Goal: Check status: Check status

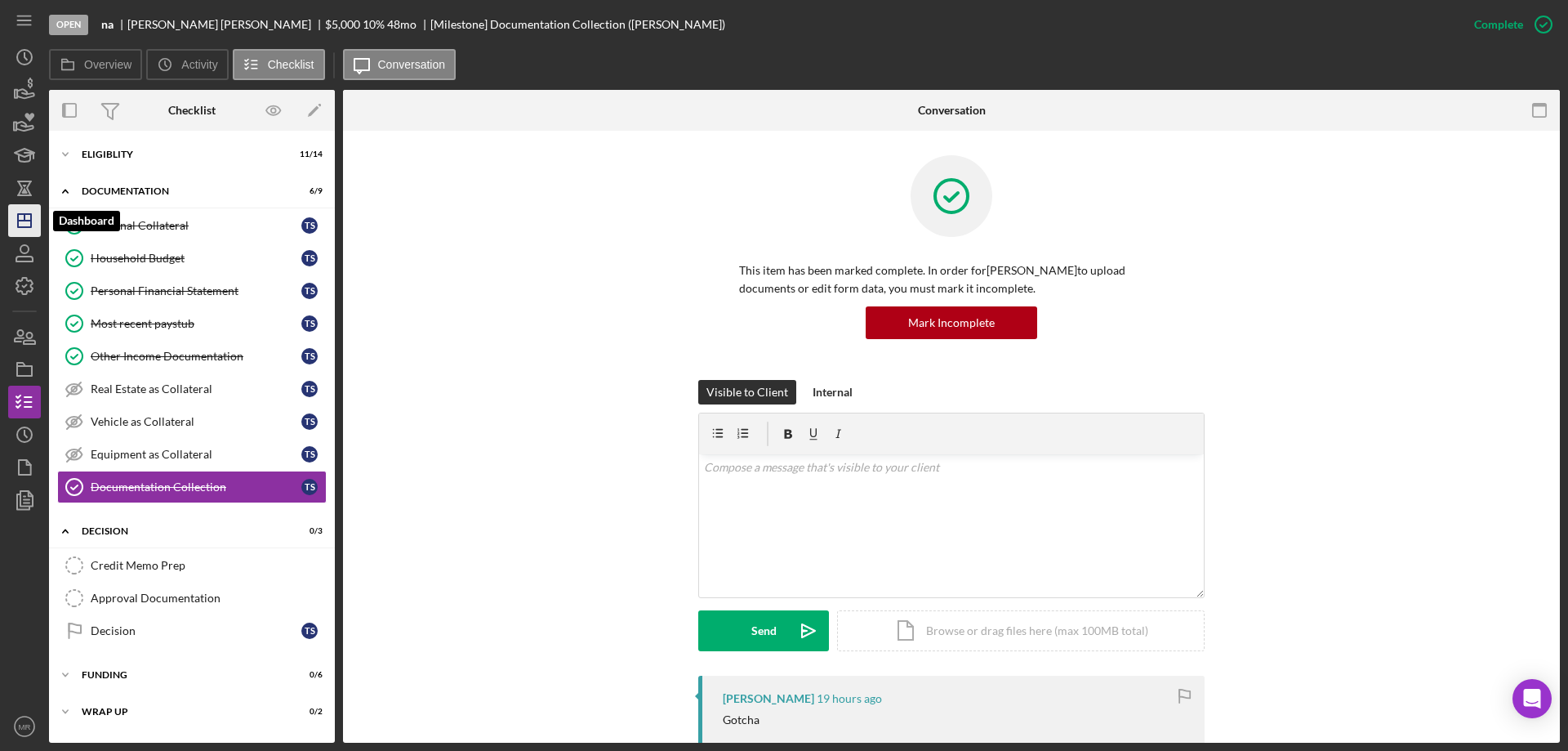
click at [21, 217] on icon "Icon/Dashboard" at bounding box center [25, 220] width 41 height 41
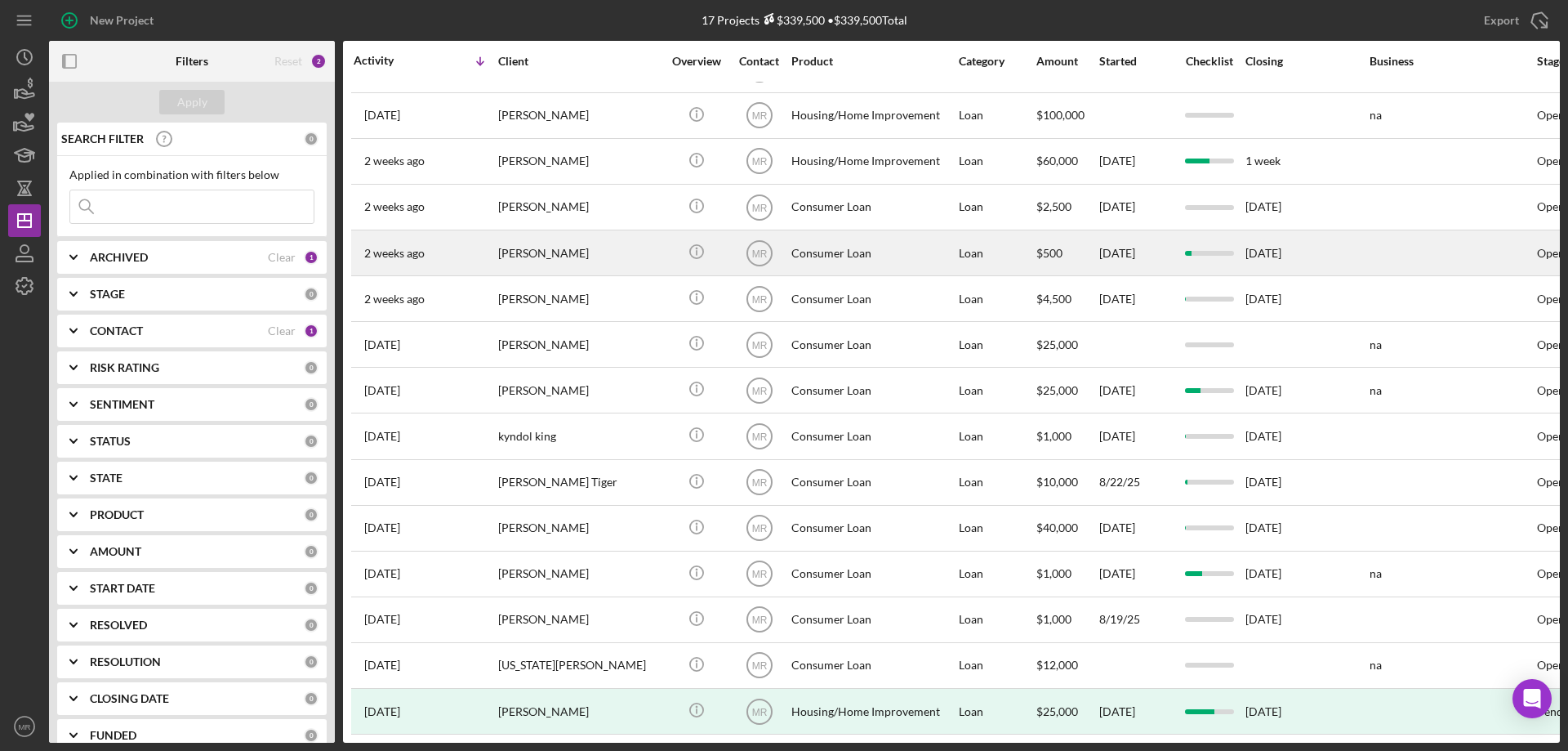
scroll to position [139, 0]
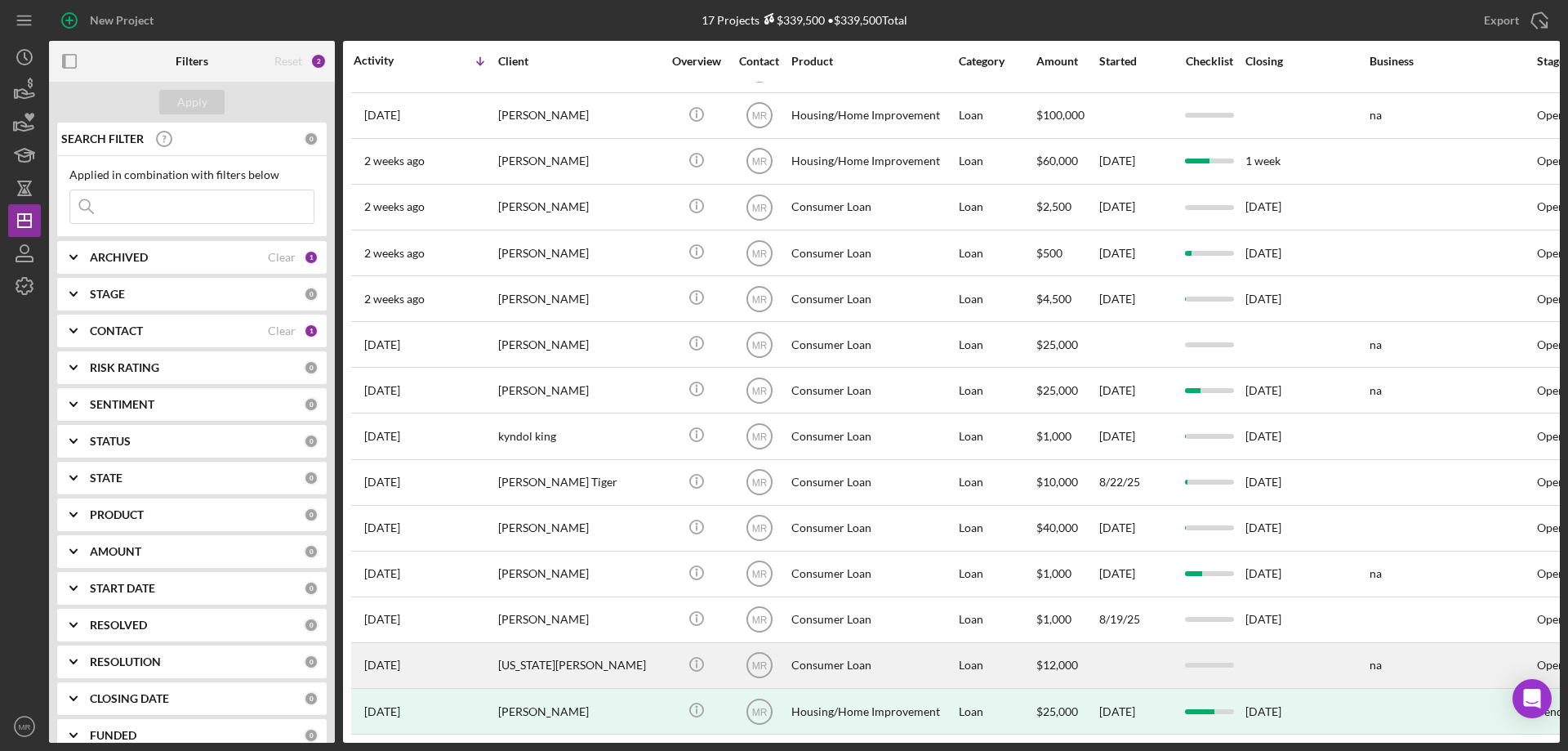
click at [591, 654] on div "[US_STATE][PERSON_NAME]" at bounding box center [579, 665] width 164 height 43
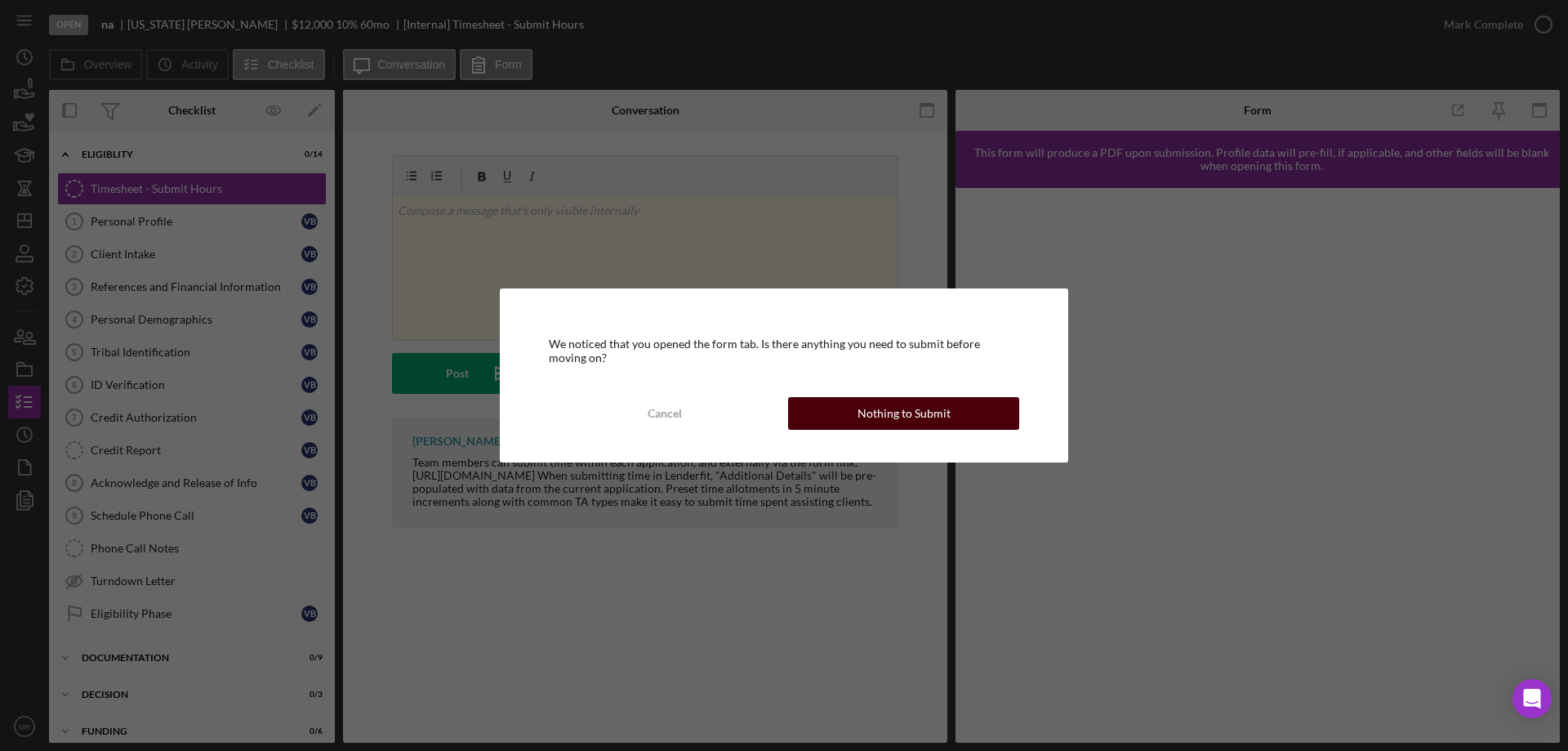
click at [870, 412] on div "Nothing to Submit" at bounding box center [904, 413] width 93 height 33
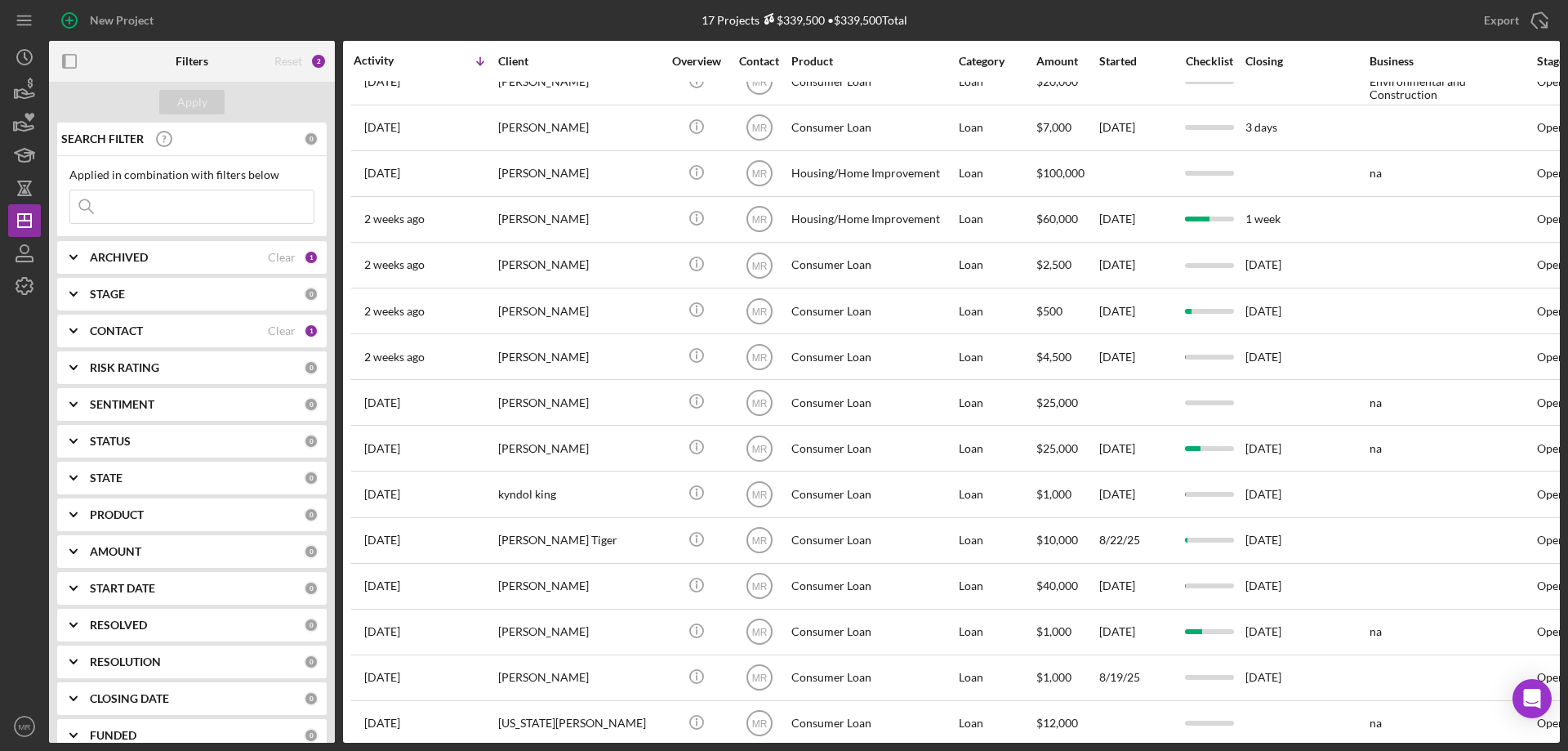
scroll to position [139, 0]
